Goal: Information Seeking & Learning: Understand process/instructions

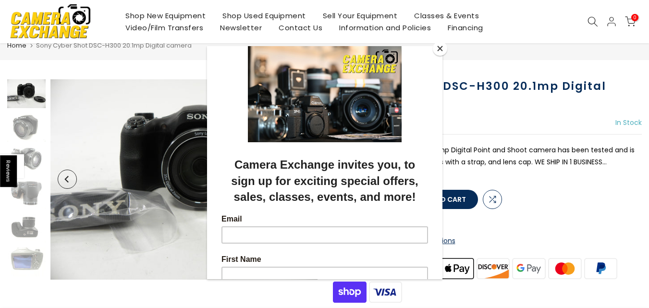
scroll to position [48, 0]
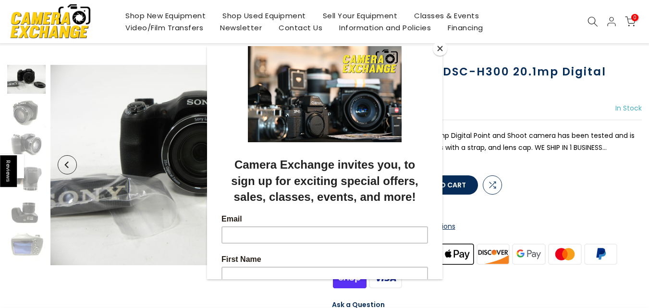
click at [437, 46] on button "Close" at bounding box center [440, 48] width 14 height 14
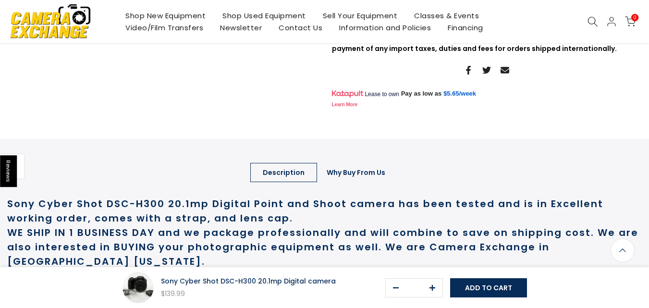
scroll to position [375, 0]
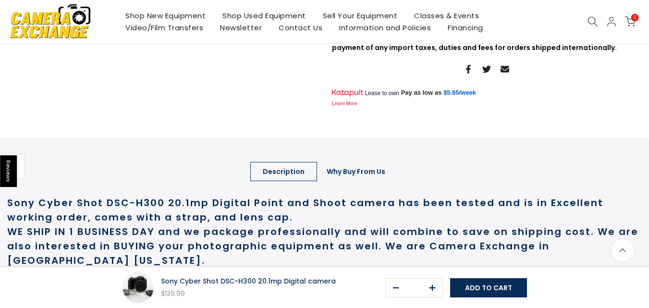
click at [348, 181] on link "Why Buy From Us" at bounding box center [356, 171] width 84 height 19
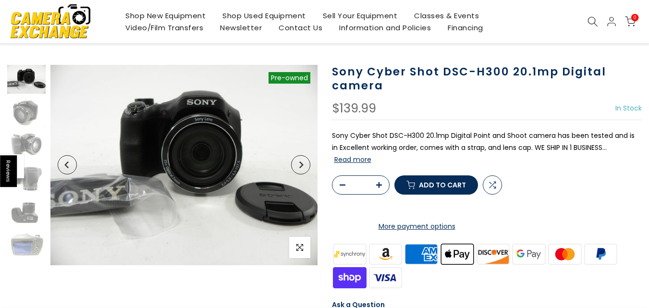
scroll to position [49, 0]
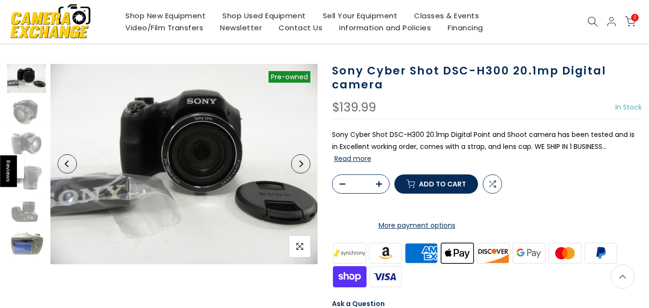
click at [12, 253] on img at bounding box center [26, 246] width 38 height 29
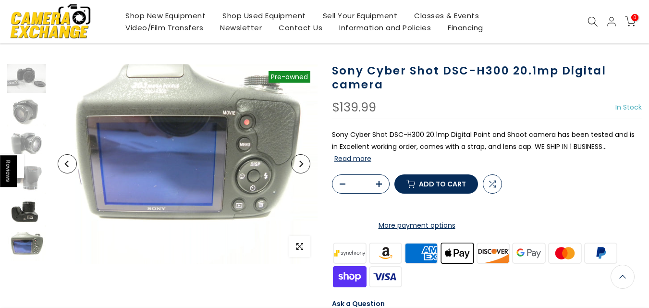
click at [26, 215] on img at bounding box center [26, 212] width 38 height 29
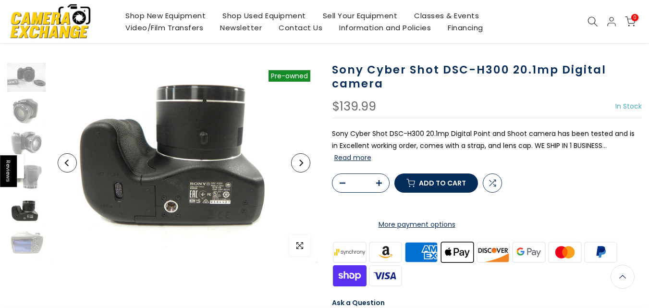
scroll to position [48, 0]
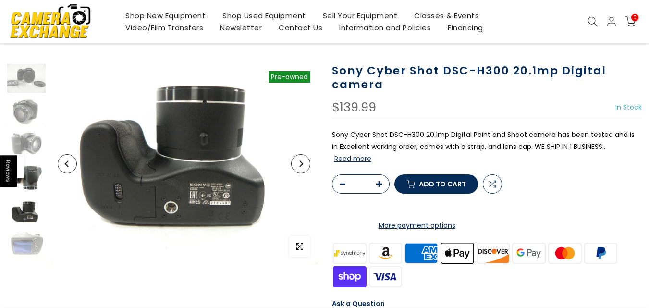
click at [25, 175] on img at bounding box center [26, 179] width 38 height 29
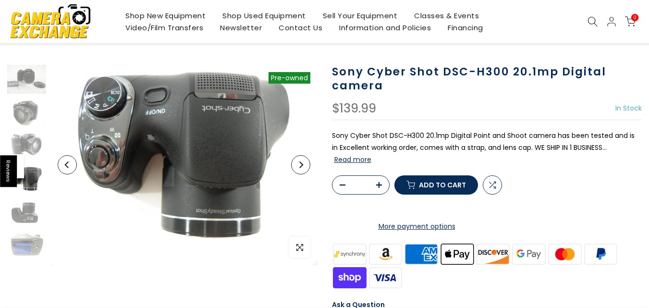
scroll to position [49, 0]
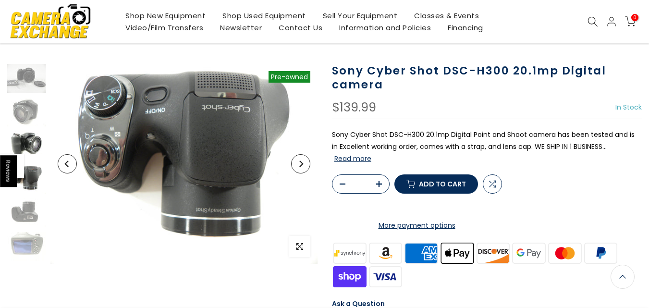
click at [27, 146] on img at bounding box center [26, 145] width 38 height 29
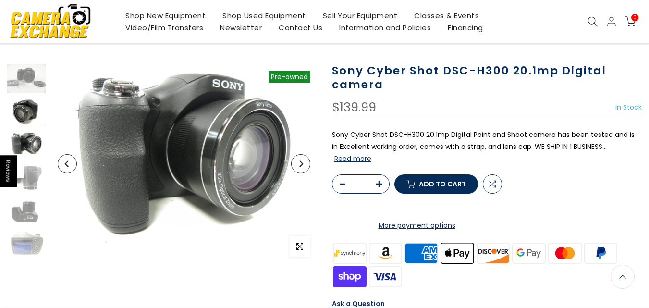
click at [25, 106] on img at bounding box center [26, 112] width 38 height 29
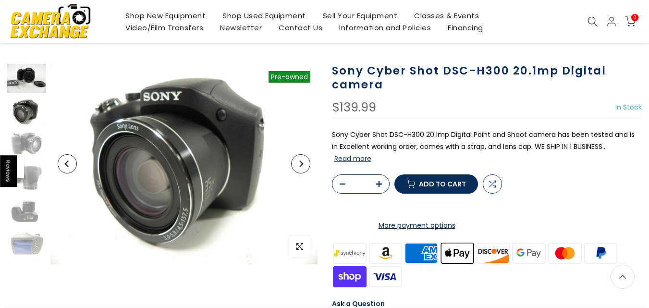
click at [24, 77] on img at bounding box center [26, 78] width 38 height 29
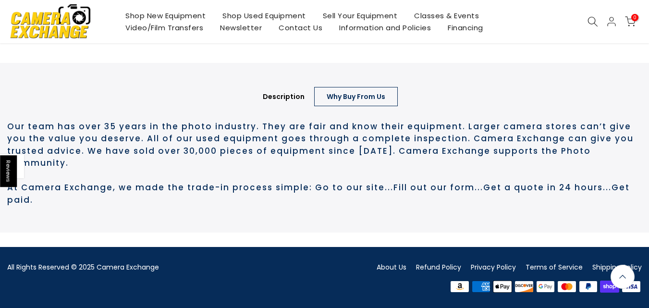
scroll to position [477, 0]
click at [432, 265] on link "Refund Policy" at bounding box center [438, 267] width 45 height 10
